Goal: Task Accomplishment & Management: Manage account settings

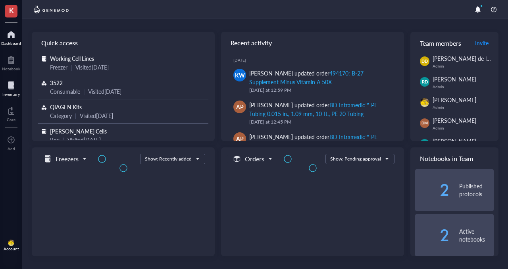
click at [15, 84] on div at bounding box center [10, 85] width 17 height 13
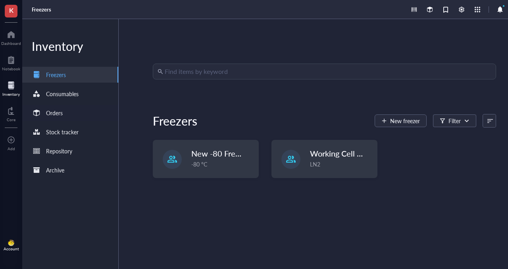
click at [66, 105] on div "Orders" at bounding box center [70, 113] width 96 height 16
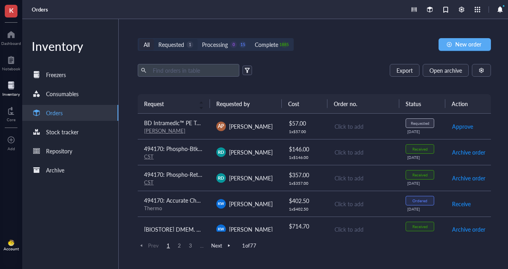
click at [181, 47] on div "Requested" at bounding box center [171, 44] width 26 height 9
click at [154, 39] on input "Requested 1" at bounding box center [154, 39] width 0 height 0
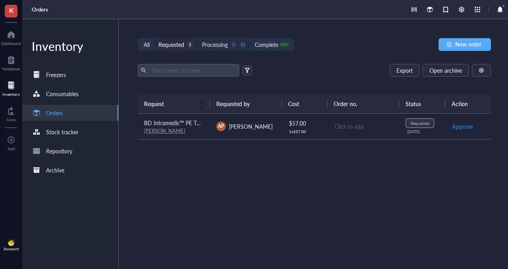
click at [219, 42] on div "Processing" at bounding box center [215, 44] width 26 height 9
click at [198, 39] on input "Processing 0 15" at bounding box center [198, 39] width 0 height 0
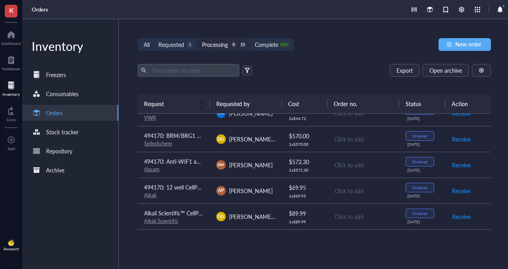
scroll to position [103, 0]
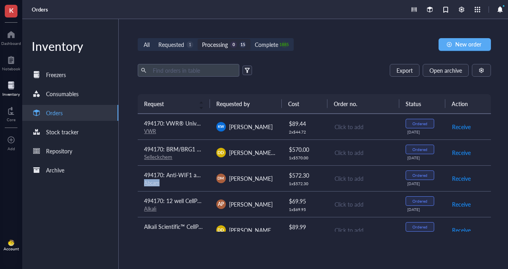
click at [200, 179] on div "494170: Anti-WIF1 antibody [EPR9385] Abcam" at bounding box center [173, 178] width 59 height 16
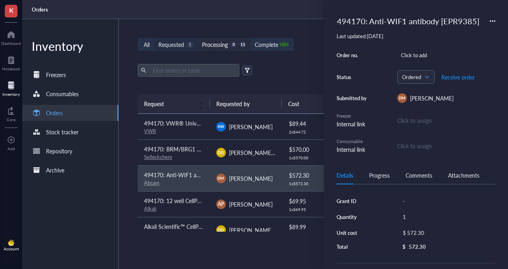
click at [179, 42] on div "Requested" at bounding box center [171, 44] width 26 height 9
click at [154, 39] on input "Requested 1" at bounding box center [154, 39] width 0 height 0
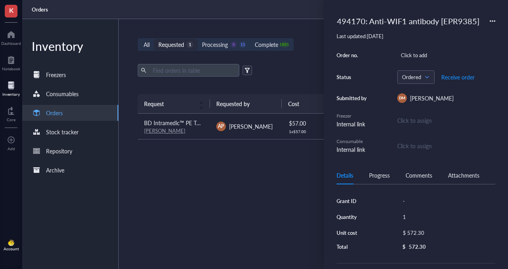
click at [169, 131] on div "[PERSON_NAME]" at bounding box center [173, 130] width 59 height 7
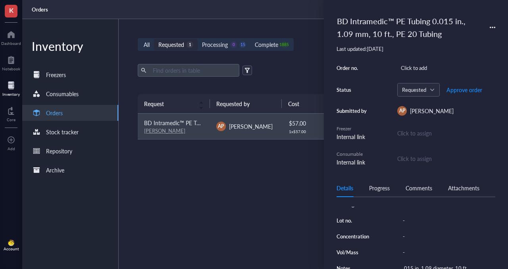
scroll to position [145, 0]
click at [418, 210] on div "14-170-11A" at bounding box center [447, 203] width 96 height 11
click at [413, 209] on input "14-170-11A" at bounding box center [419, 204] width 38 height 10
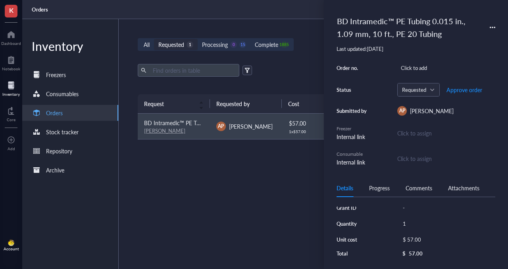
scroll to position [0, 0]
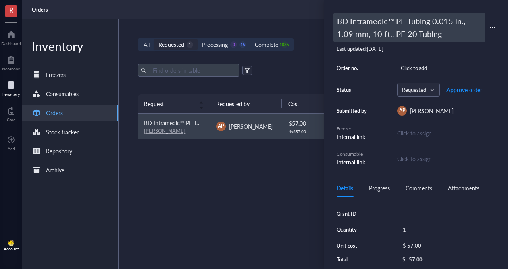
click at [357, 21] on div "BD Intramedic™ PE Tubing 0.015 in., 1.09 mm, 10 ft., PE 20 Tubing" at bounding box center [409, 27] width 152 height 29
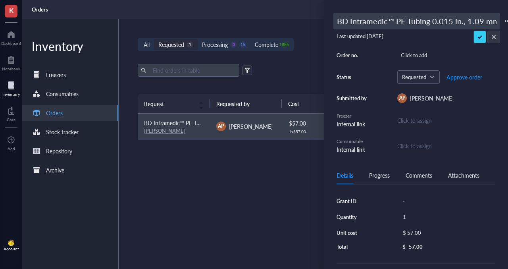
drag, startPoint x: 336, startPoint y: 21, endPoint x: 331, endPoint y: 21, distance: 4.8
click at [331, 21] on div "BD Intramedic™ PE Tubing 0.015 in., 1.09 mm, 10 ft., PE 20 Tubing Last updated:…" at bounding box center [416, 134] width 184 height 269
click at [336, 20] on input "BD Intramedic™ PE Tubing 0.015 in., 1.09 mm, 10 ft., PE 20 Tubing" at bounding box center [417, 21] width 166 height 16
type input "494170: BD Intramedic™ PE Tubing 0.015 in., 1.09 mm, 10 ft., PE 20 Tubing"
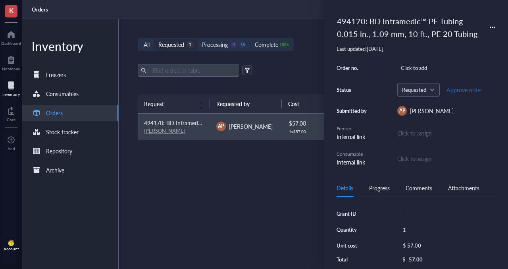
click at [458, 88] on span "Approve order" at bounding box center [464, 90] width 36 height 6
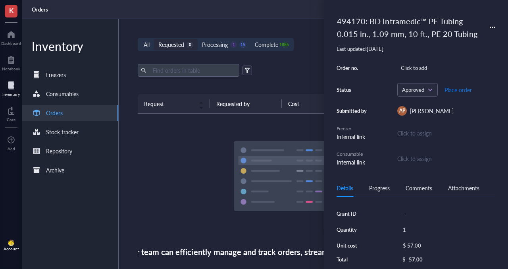
click at [452, 91] on span "Place order" at bounding box center [457, 90] width 27 height 6
